Goal: Transaction & Acquisition: Purchase product/service

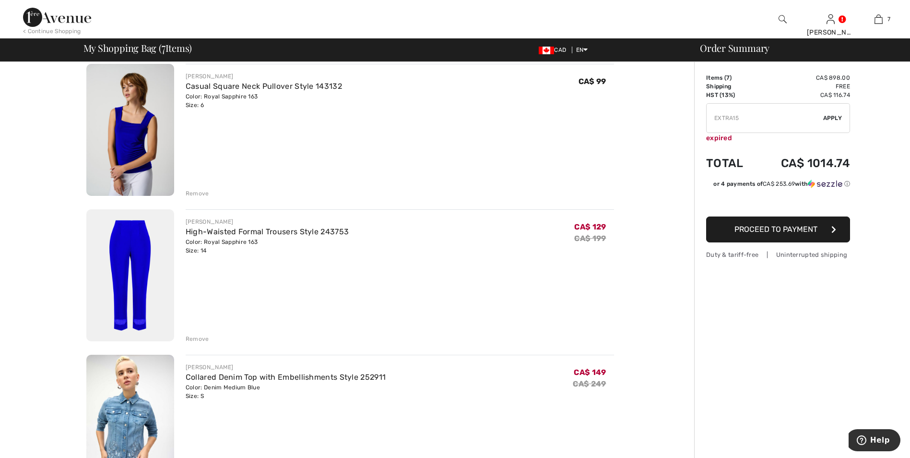
scroll to position [816, 0]
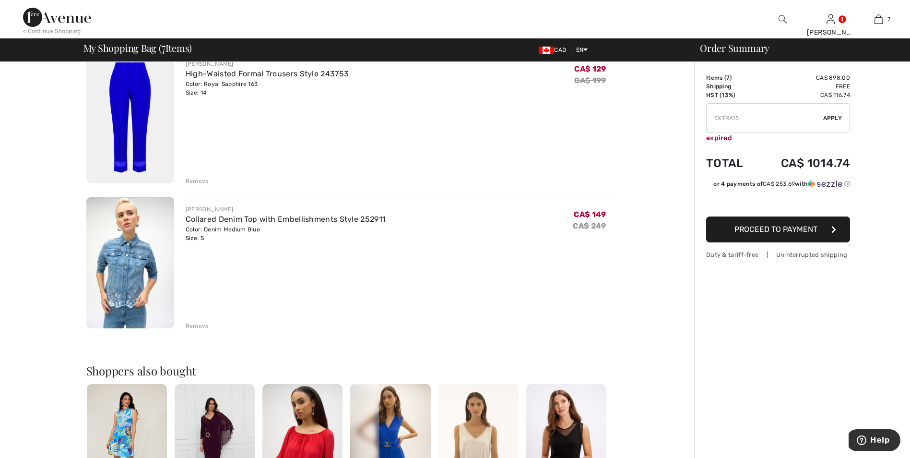
click at [134, 247] on img at bounding box center [130, 263] width 88 height 132
click at [136, 259] on img at bounding box center [130, 263] width 88 height 132
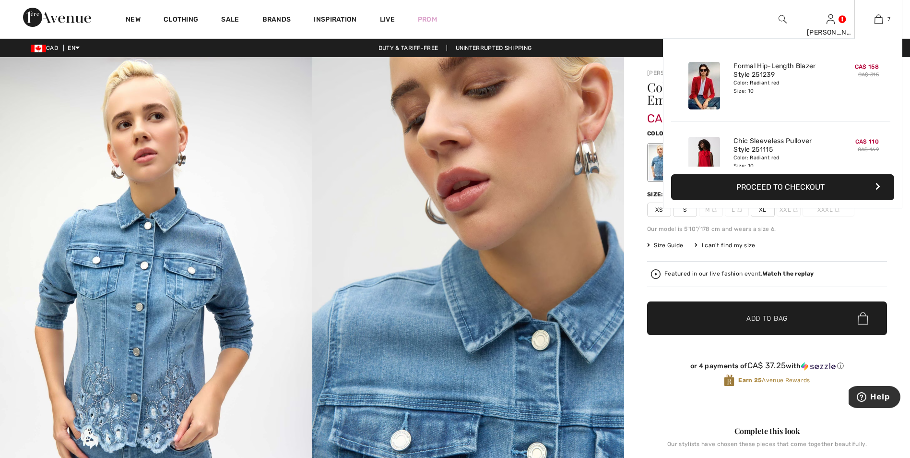
click at [879, 25] on div "7 Added to Bag [PERSON_NAME] Formal Hip-length Blazer Style 251239 CA$ 158 CA$ …" at bounding box center [879, 19] width 48 height 38
click at [815, 119] on div "Added to Bag [PERSON_NAME] Formal Hip-length Blazer Style 251239 CA$ 158 CA$ 31…" at bounding box center [780, 84] width 219 height 75
click at [802, 179] on button "Proceed to Checkout" at bounding box center [782, 187] width 223 height 26
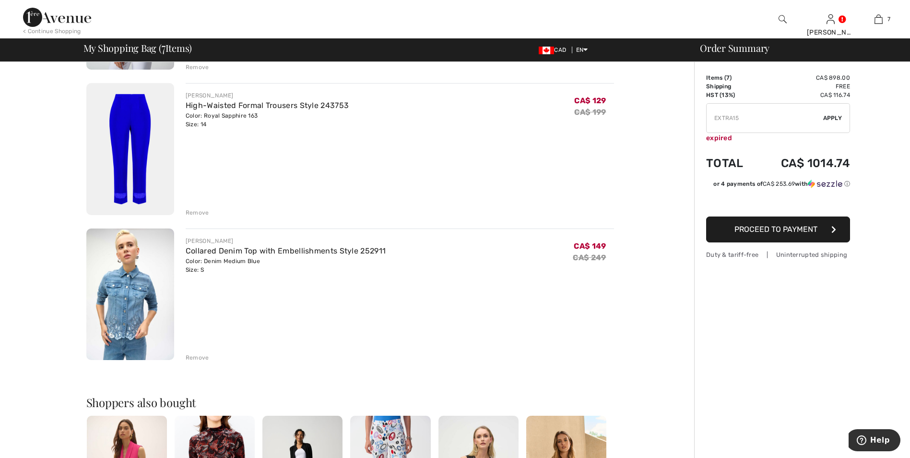
scroll to position [912, 0]
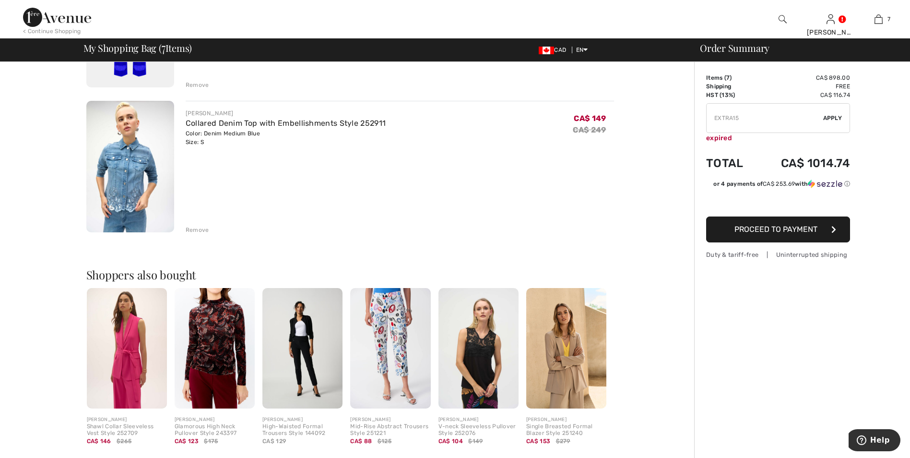
click at [195, 231] on div "Remove" at bounding box center [198, 230] width 24 height 9
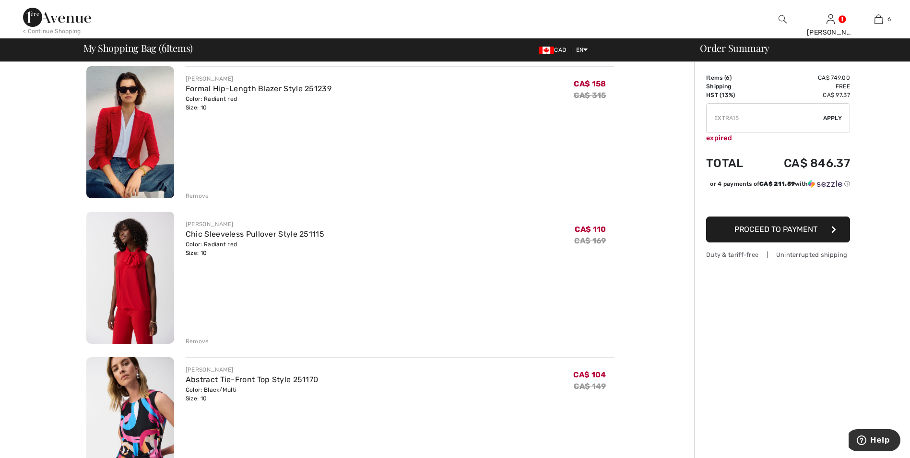
scroll to position [0, 0]
